Goal: Contribute content: Contribute content

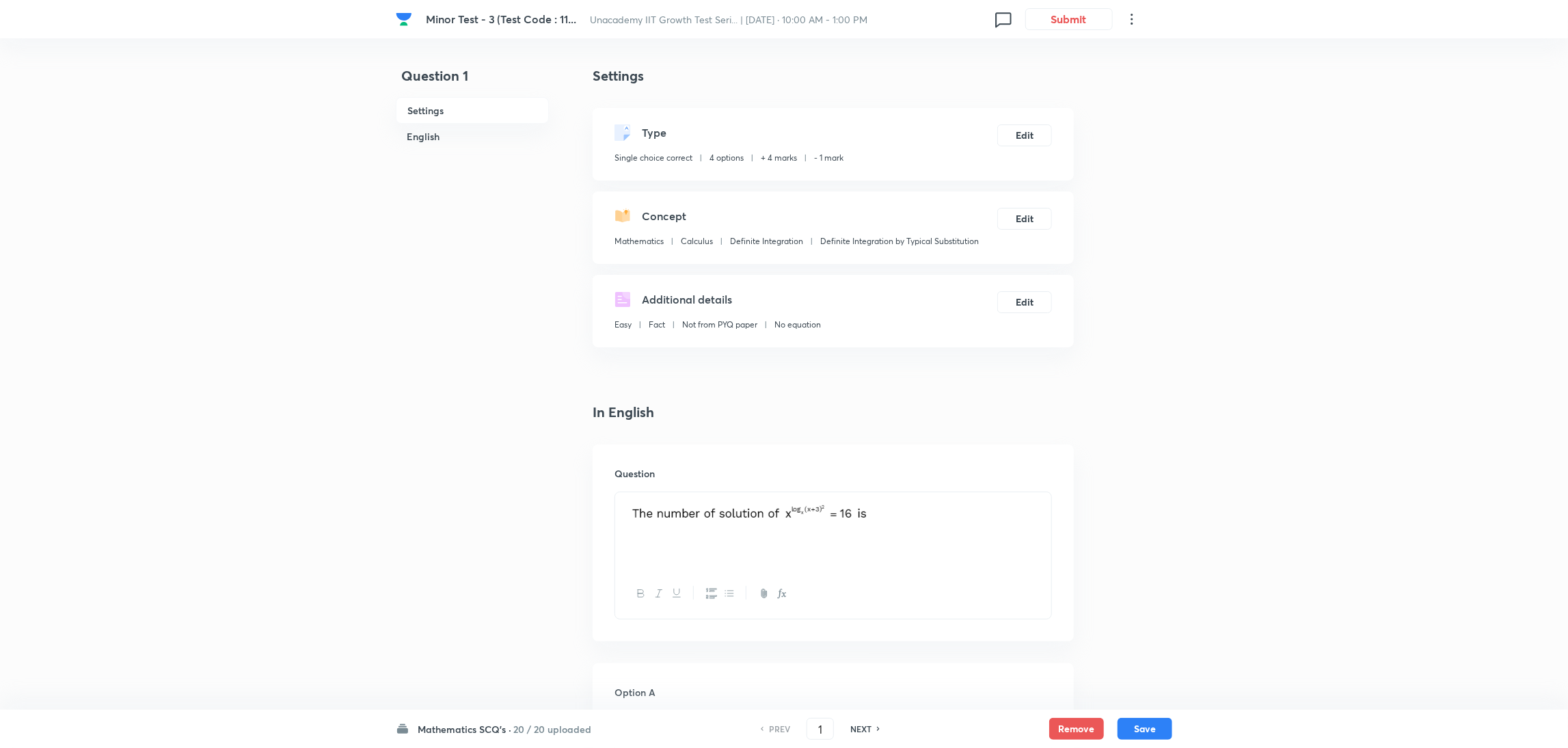
click at [860, 498] on h6 "NEXT" at bounding box center [861, 729] width 21 height 12
type input "2"
checkbox input "false"
checkbox input "true"
click at [860, 498] on h6 "NEXT" at bounding box center [861, 729] width 21 height 12
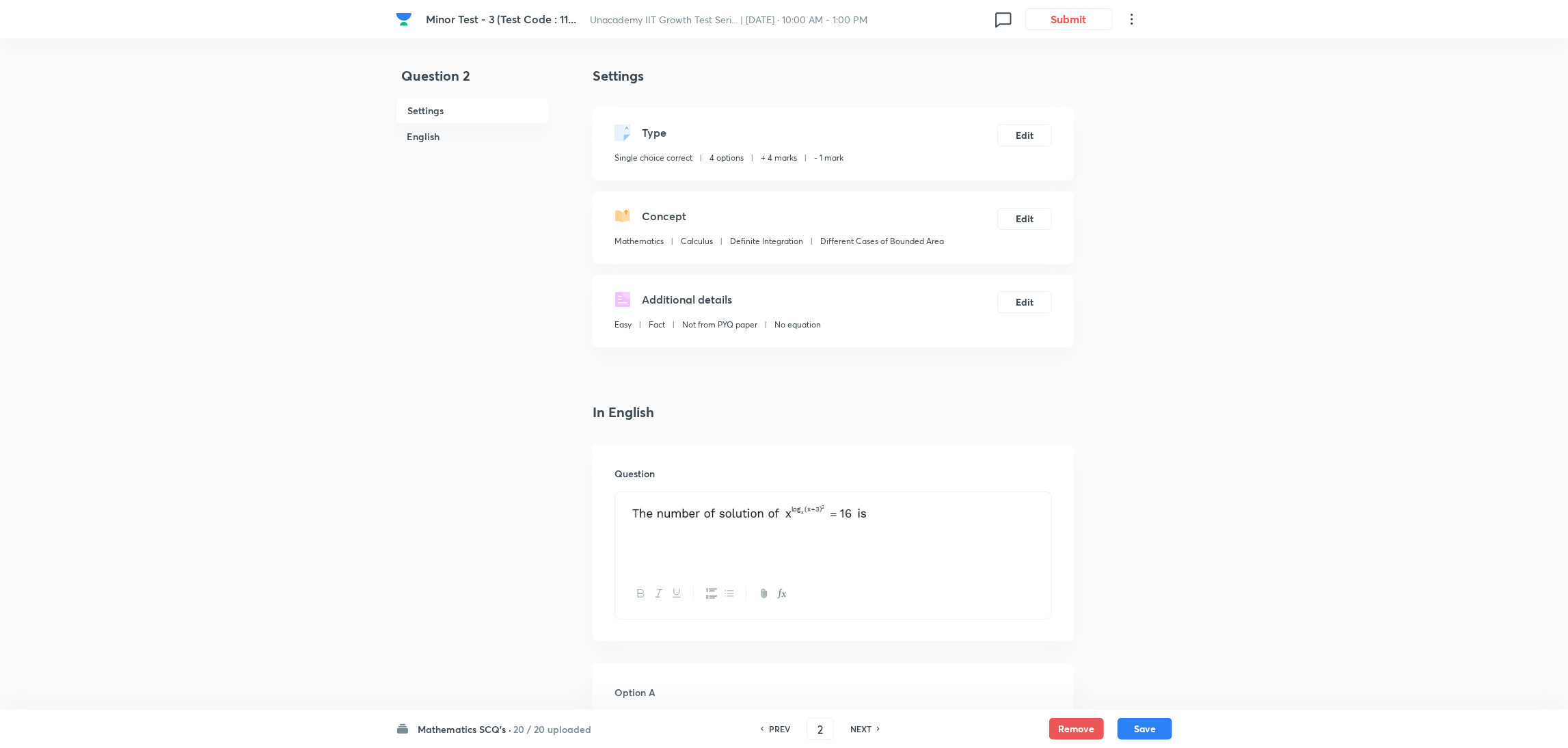
type input "3"
checkbox input "false"
checkbox input "true"
click at [860, 498] on h6 "NEXT" at bounding box center [861, 729] width 21 height 12
type input "4"
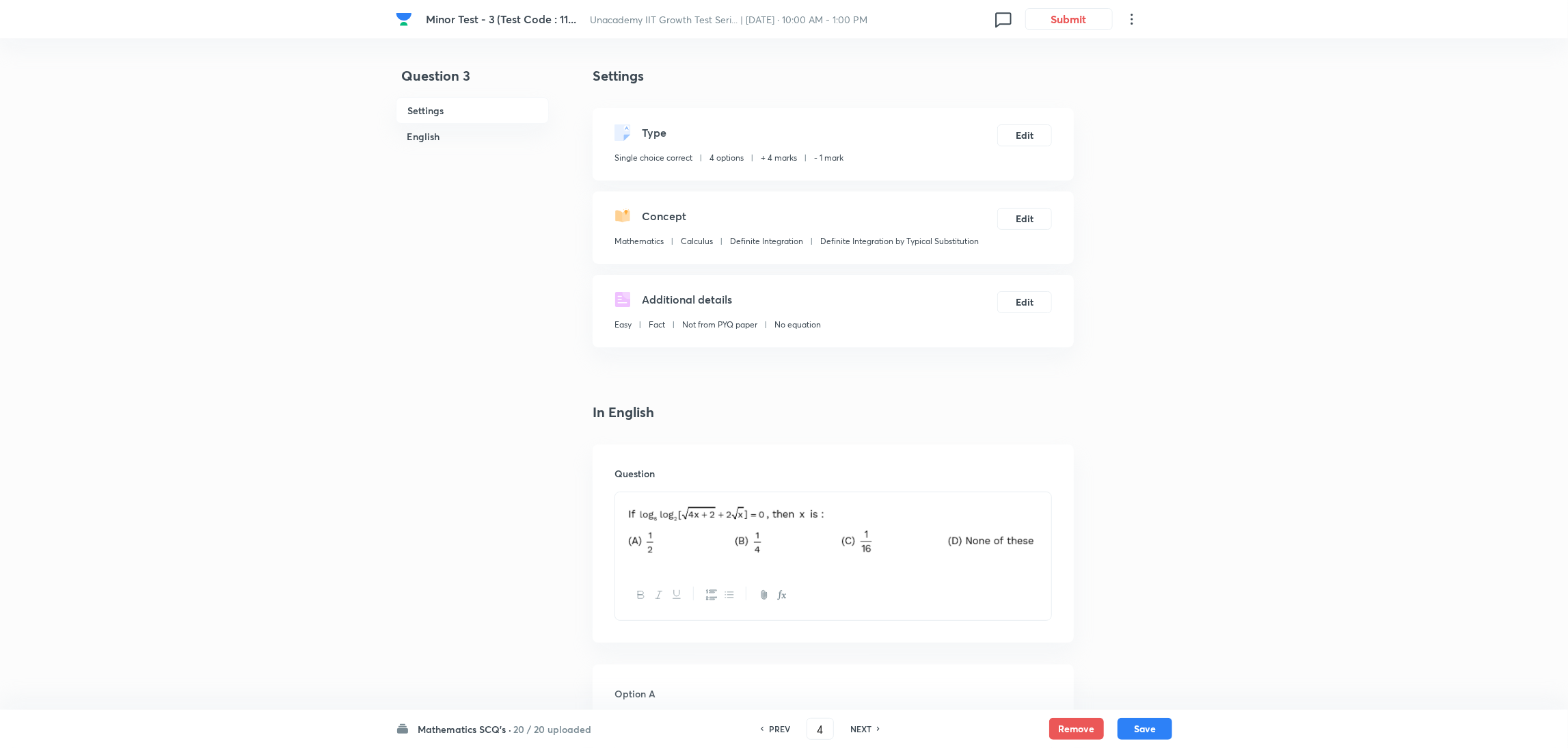
checkbox input "false"
checkbox input "true"
click at [860, 498] on h6 "NEXT" at bounding box center [861, 729] width 21 height 12
type input "5"
checkbox input "false"
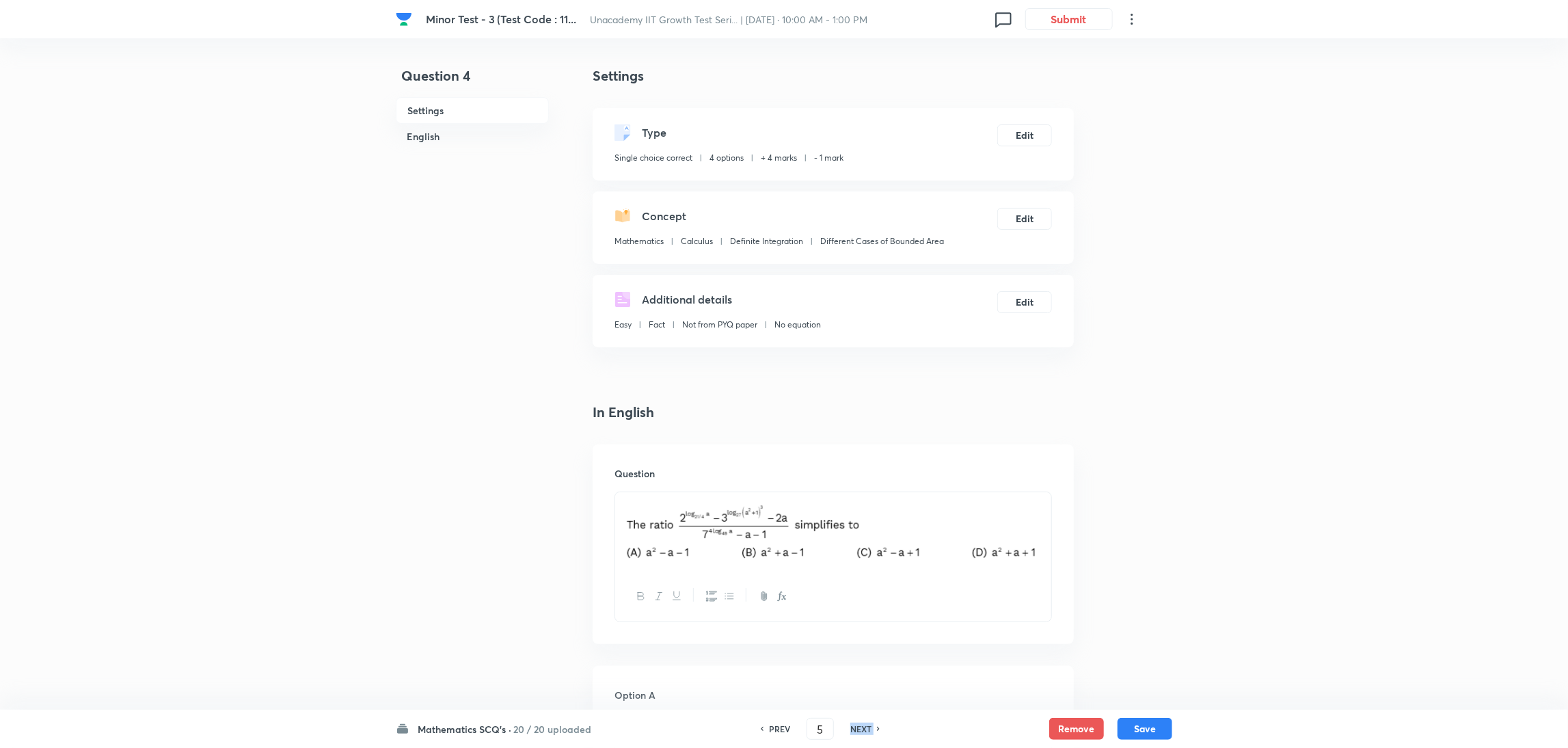
checkbox input "true"
click at [860, 498] on h6 "NEXT" at bounding box center [861, 729] width 21 height 12
type input "6"
checkbox input "false"
checkbox input "true"
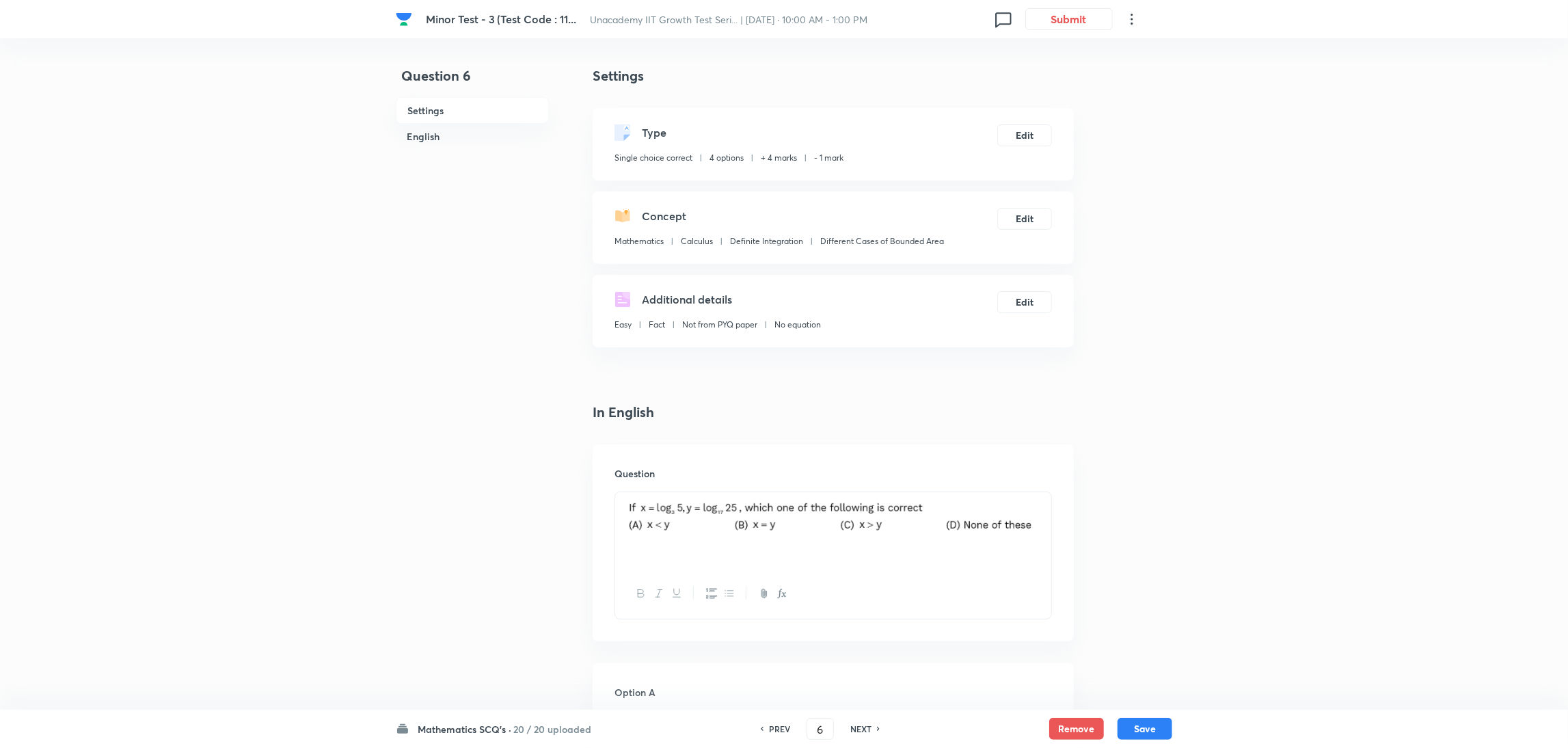
click at [860, 498] on h6 "NEXT" at bounding box center [861, 729] width 21 height 12
type input "7"
checkbox input "false"
checkbox input "true"
click at [860, 498] on h6 "NEXT" at bounding box center [861, 729] width 21 height 12
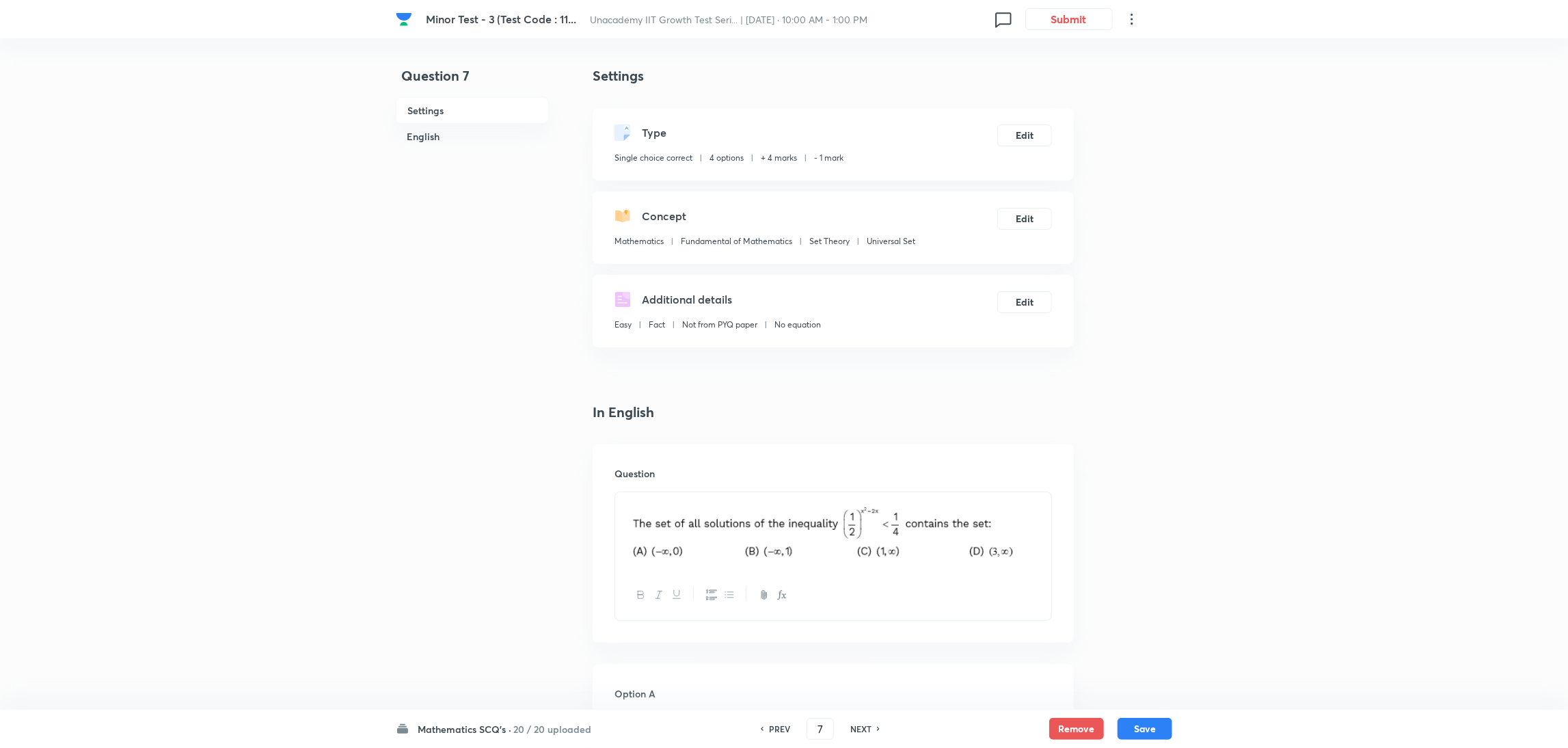
type input "8"
checkbox input "false"
checkbox input "true"
click at [860, 498] on h6 "NEXT" at bounding box center [861, 729] width 21 height 12
type input "9"
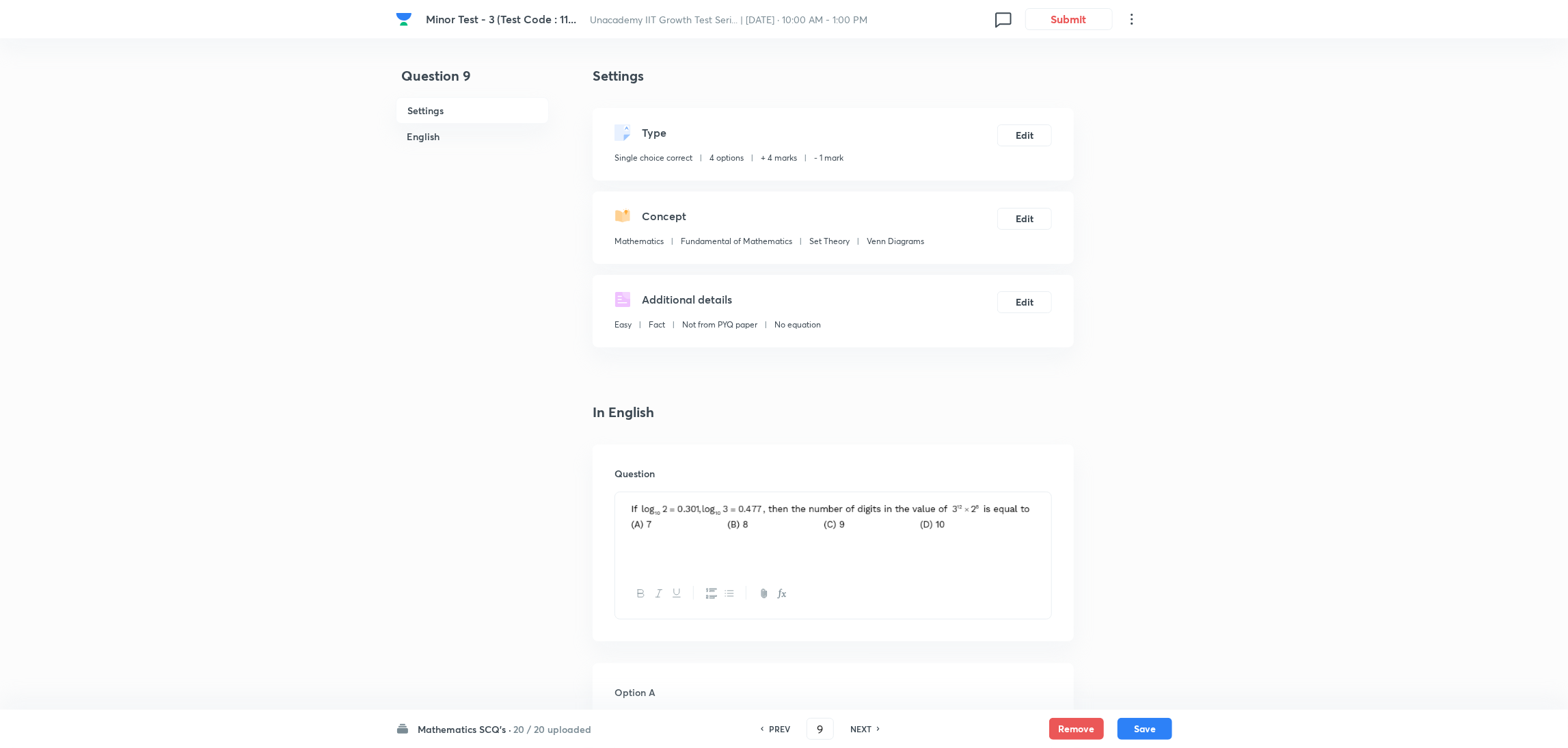
checkbox input "true"
click at [860, 498] on h6 "NEXT" at bounding box center [861, 729] width 21 height 12
type input "10"
checkbox input "true"
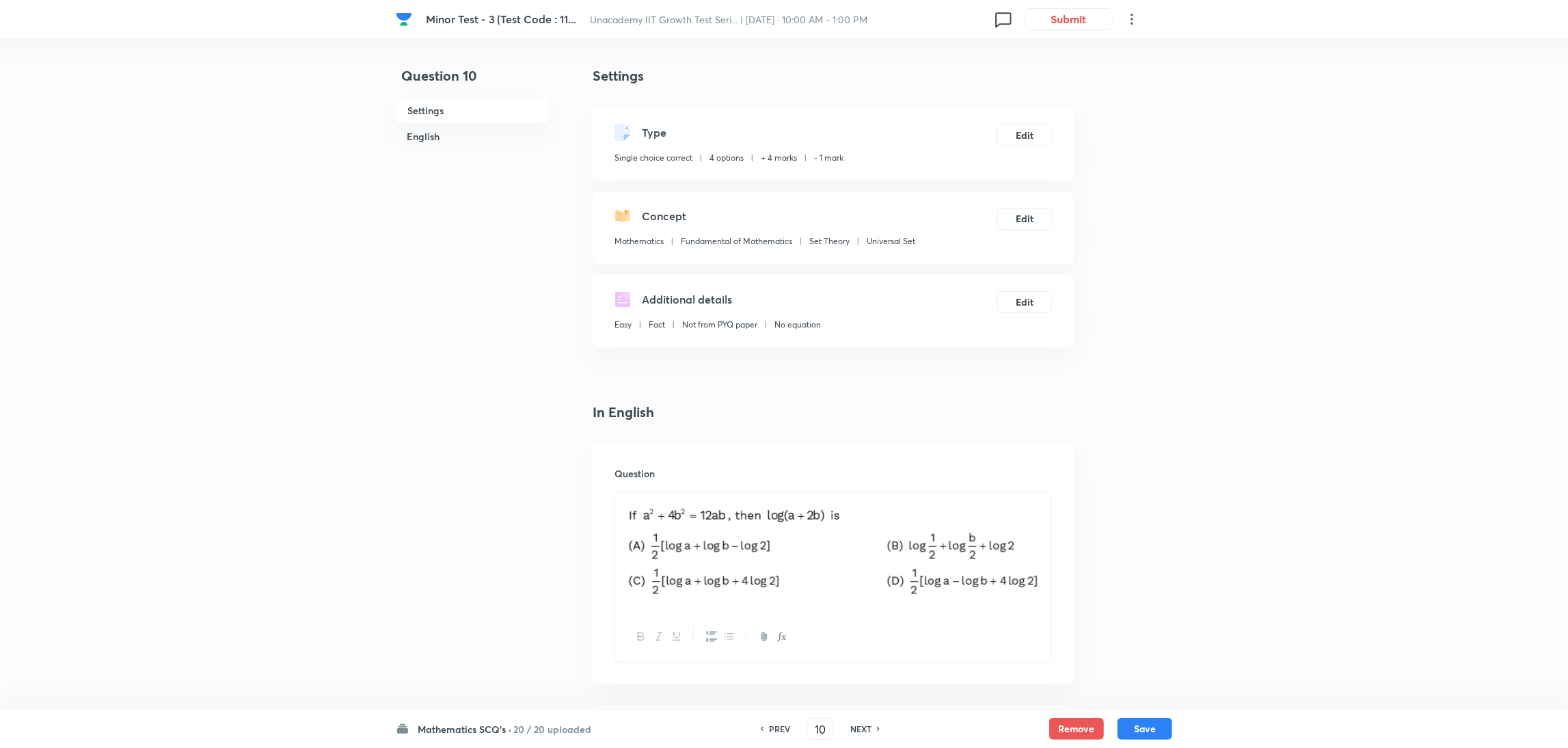
click at [860, 498] on h6 "NEXT" at bounding box center [861, 729] width 21 height 12
type input "11"
checkbox input "false"
checkbox input "true"
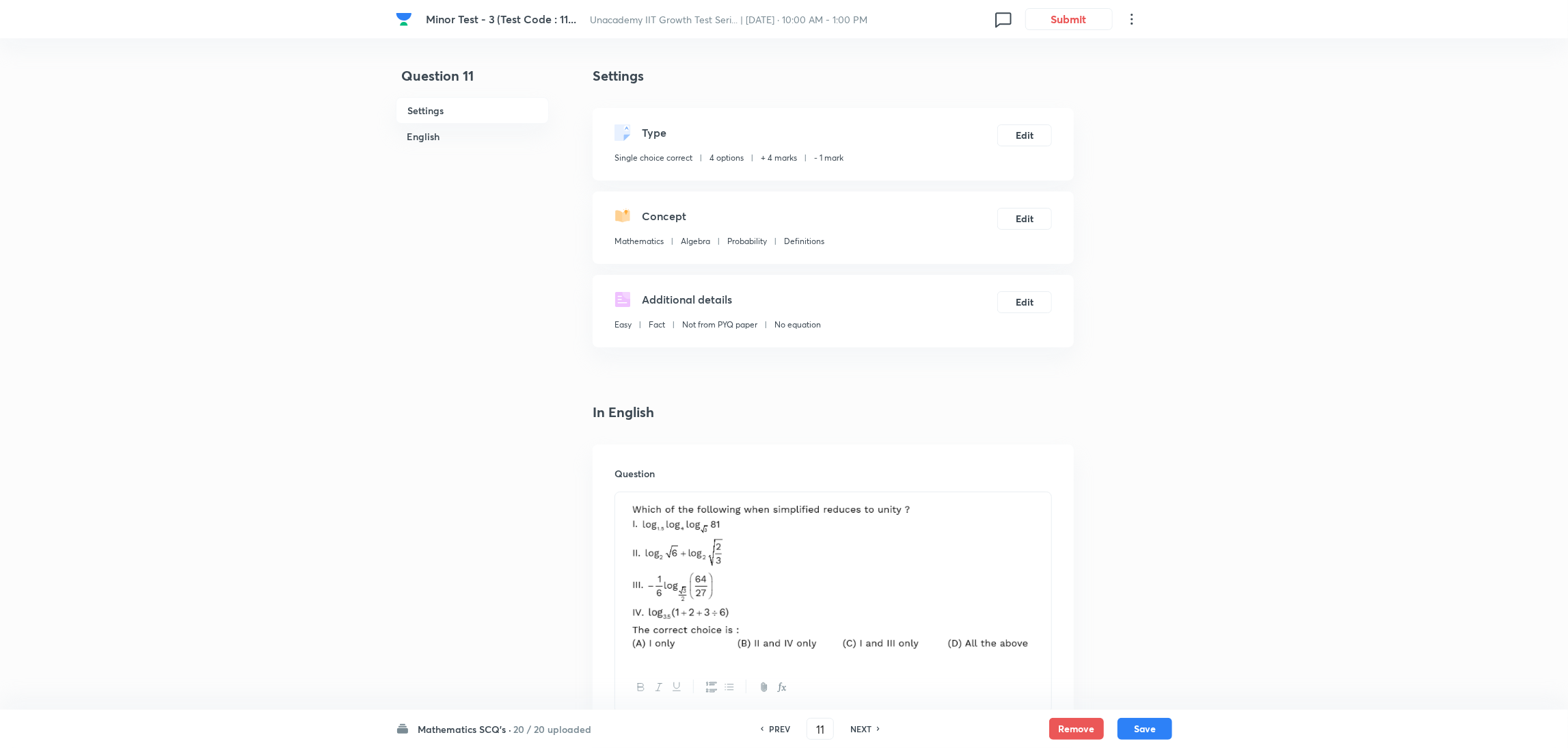
click at [860, 498] on h6 "NEXT" at bounding box center [861, 729] width 21 height 12
type input "12"
checkbox input "false"
checkbox input "true"
click at [860, 498] on h6 "NEXT" at bounding box center [861, 729] width 21 height 12
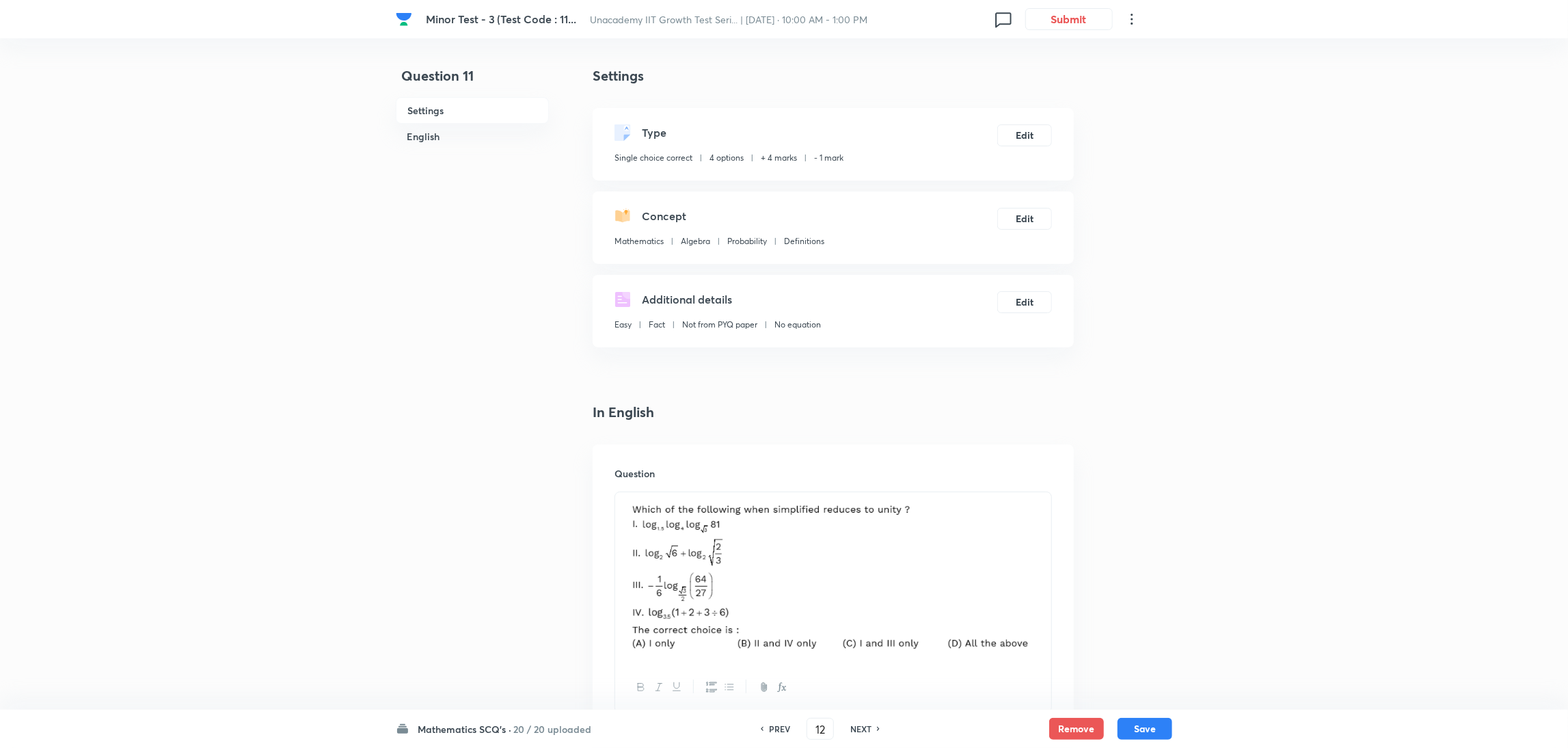
type input "13"
checkbox input "false"
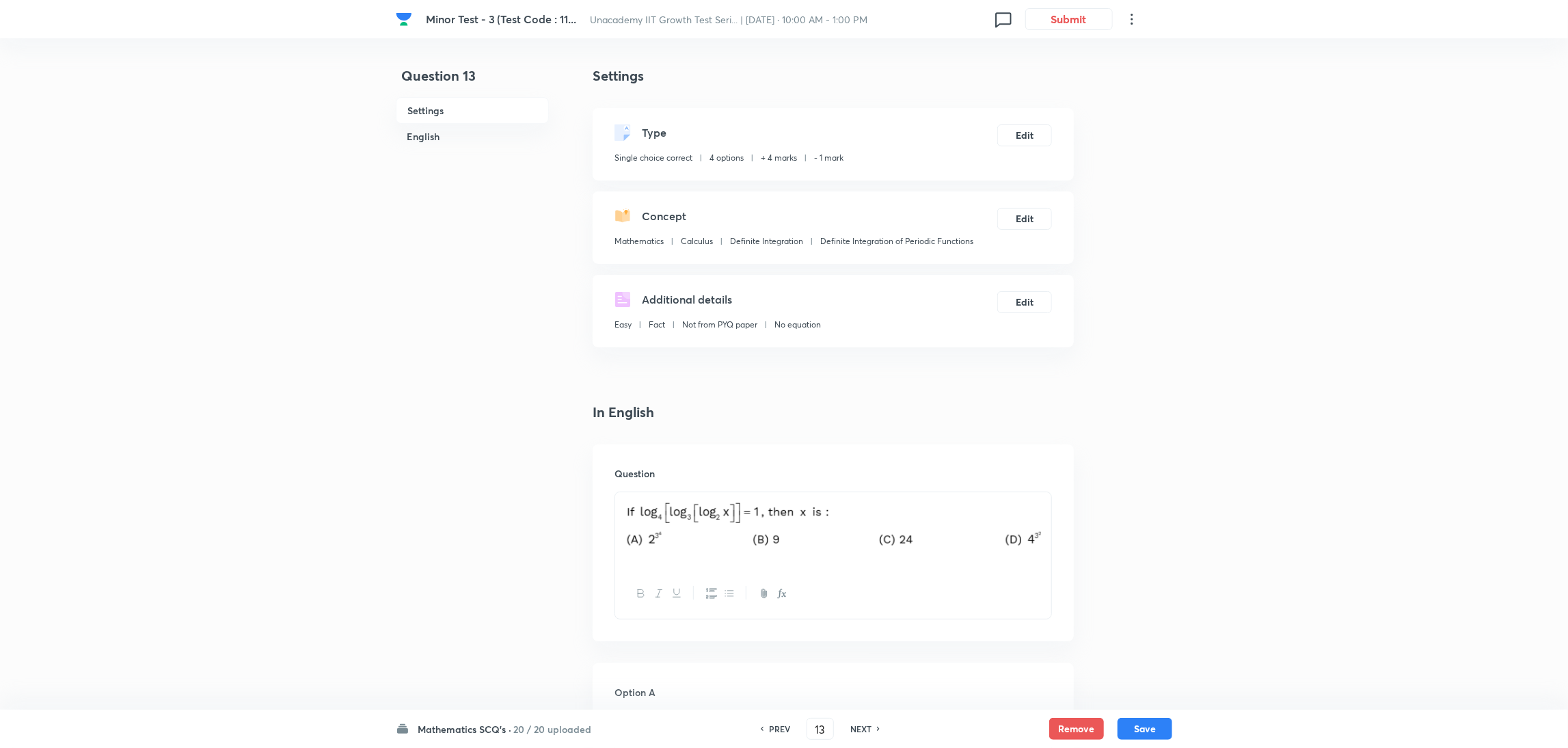
checkbox input "true"
click at [860, 498] on h6 "NEXT" at bounding box center [861, 729] width 21 height 12
type input "14"
checkbox input "false"
checkbox input "true"
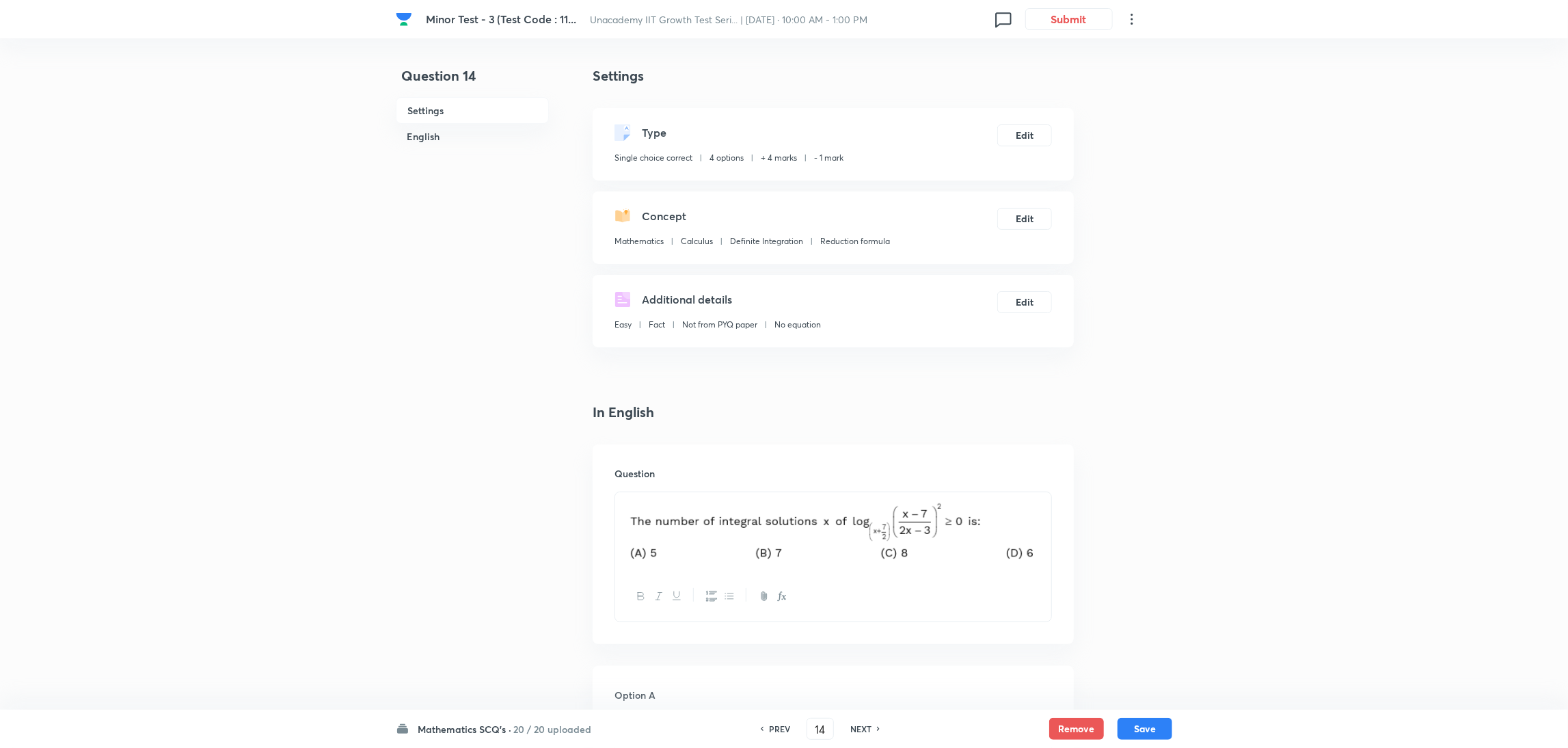
click at [860, 498] on h6 "NEXT" at bounding box center [861, 729] width 21 height 12
type input "15"
checkbox input "false"
checkbox input "true"
click at [860, 498] on h6 "NEXT" at bounding box center [861, 729] width 21 height 12
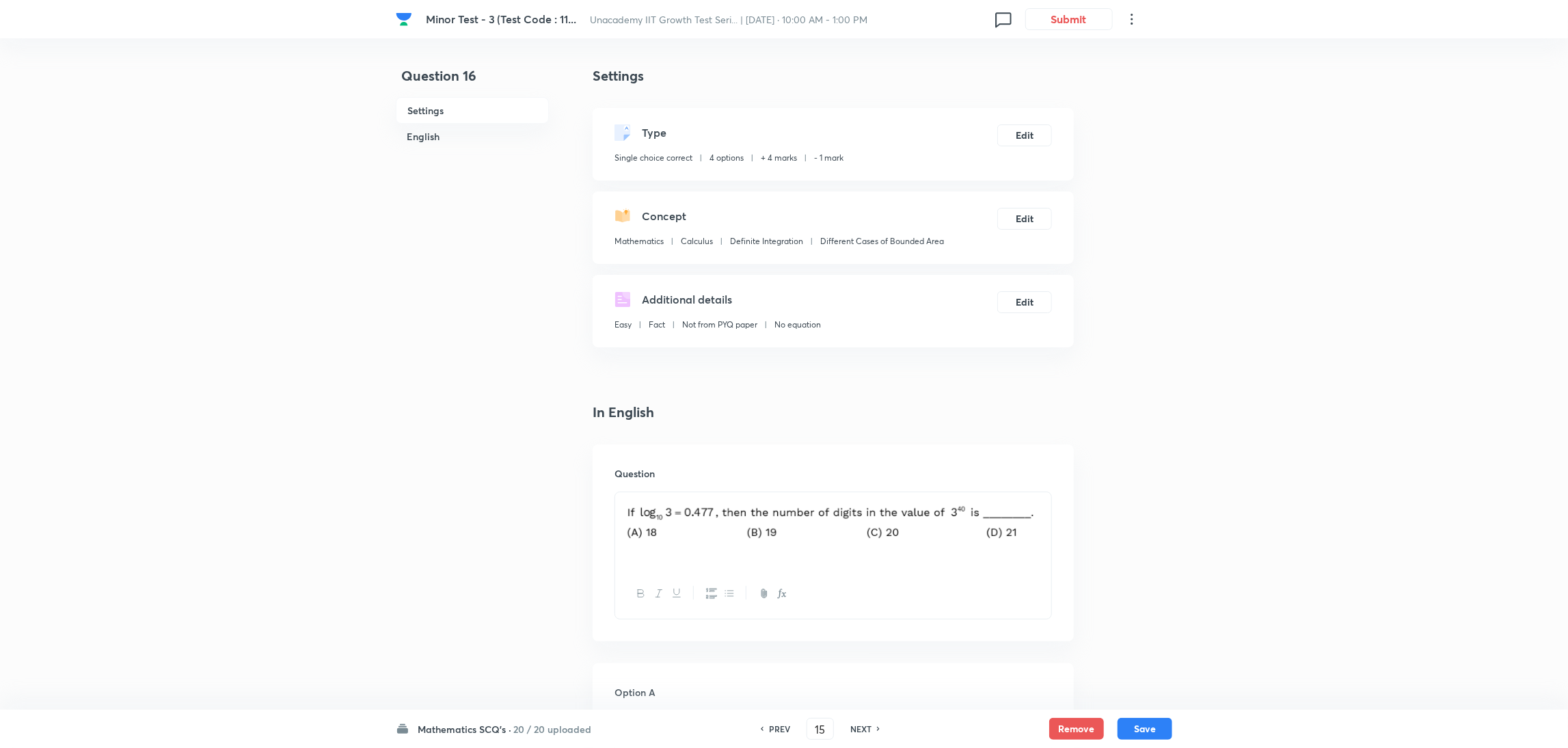
type input "16"
checkbox input "true"
checkbox input "false"
click at [860, 498] on h6 "NEXT" at bounding box center [861, 729] width 21 height 12
type input "17"
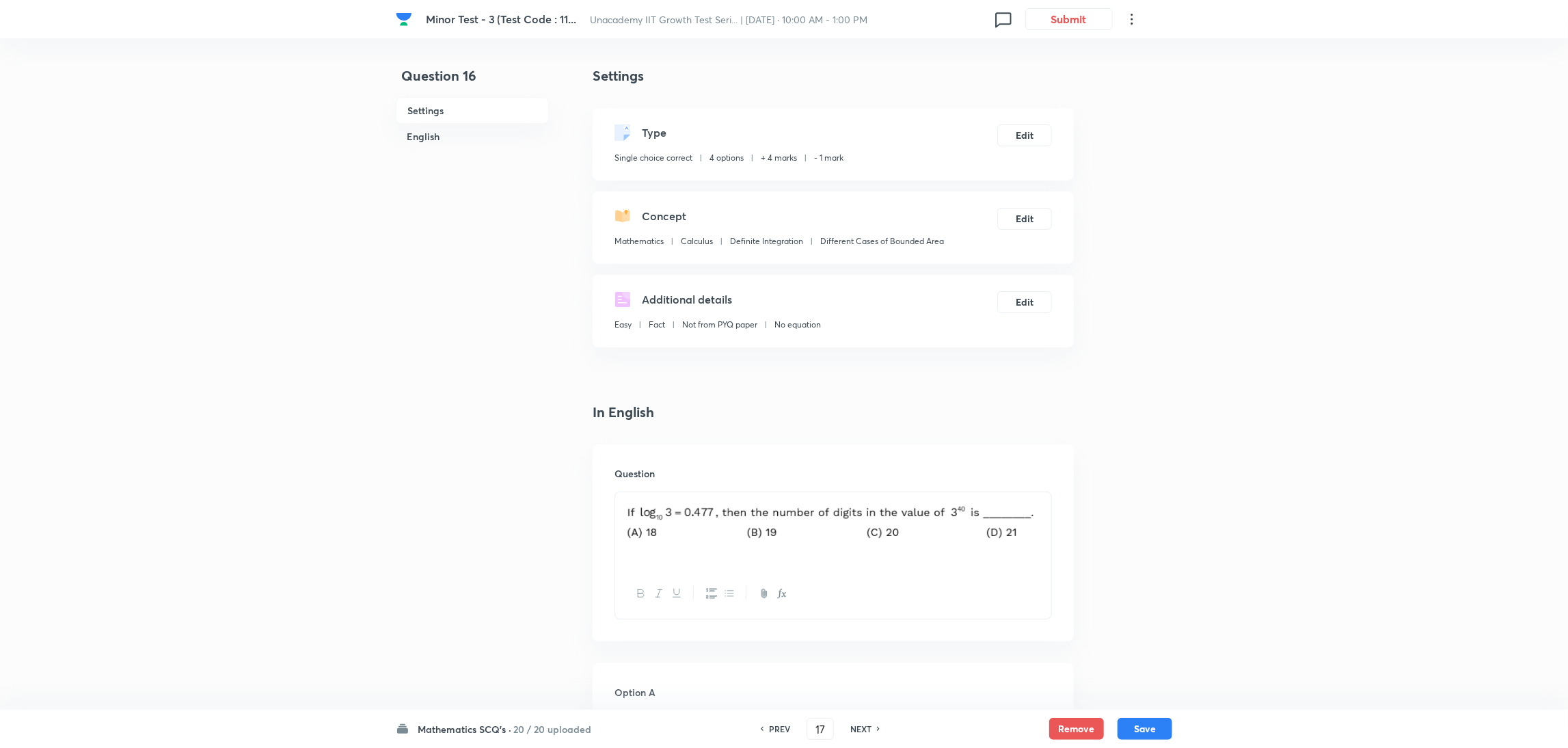
checkbox input "false"
checkbox input "true"
click at [1043, 23] on button "Submit" at bounding box center [1069, 17] width 87 height 22
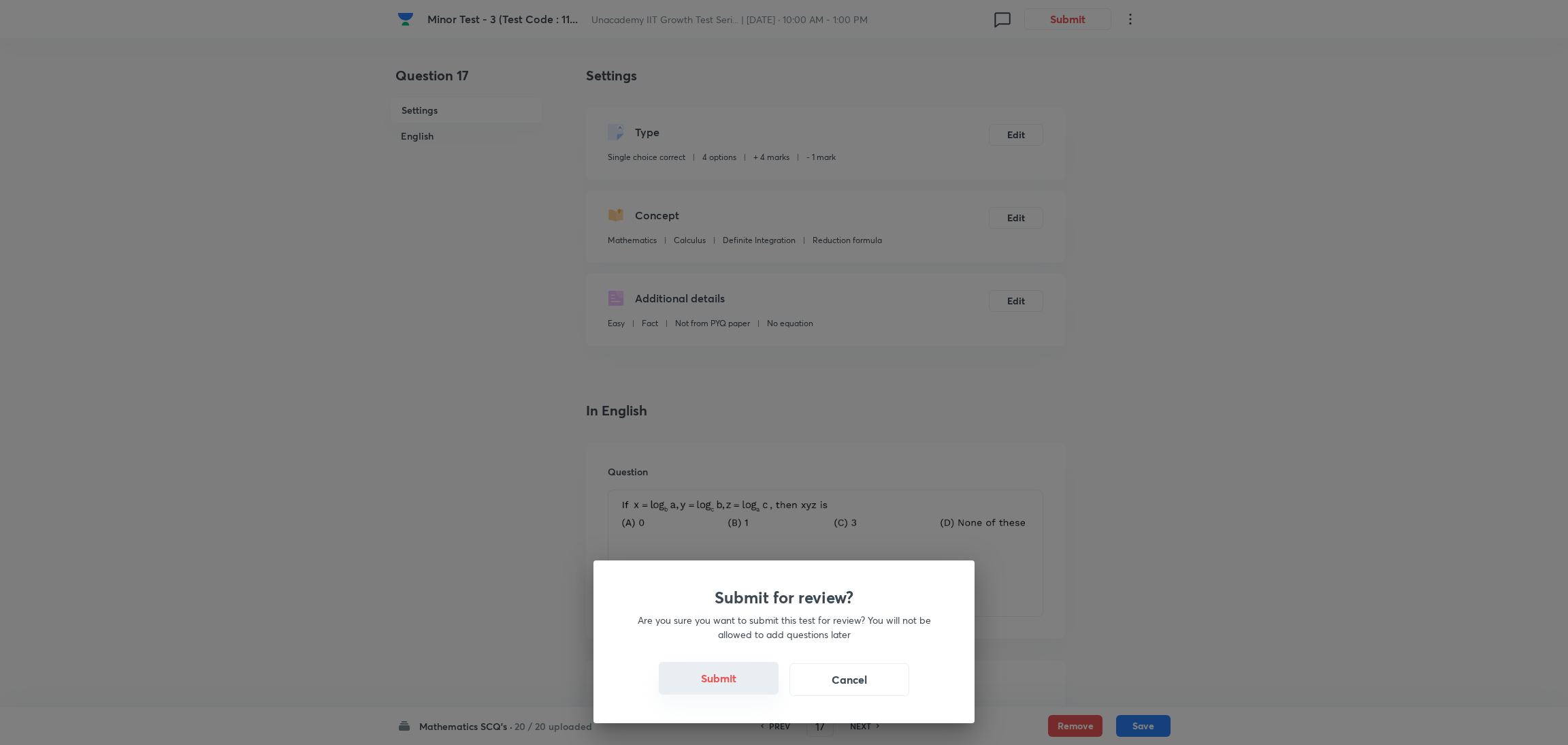
click at [728, 496] on button "Submit" at bounding box center [719, 678] width 120 height 33
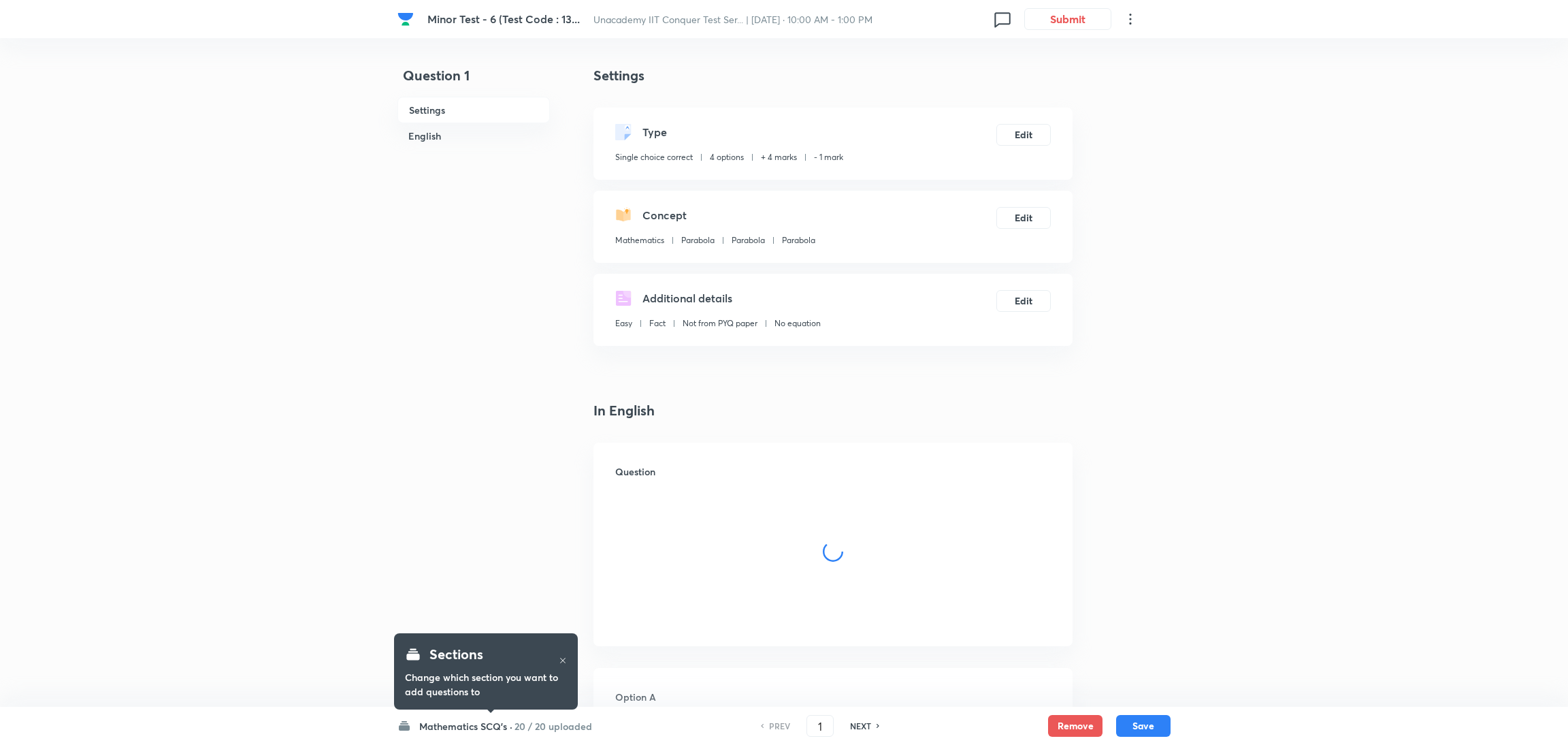
checkbox input "true"
